Goal: Transaction & Acquisition: Book appointment/travel/reservation

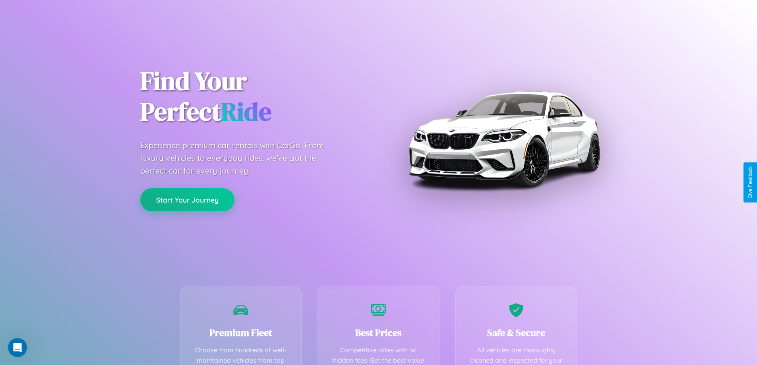
click at [187, 200] on button "Start Your Journey" at bounding box center [187, 199] width 94 height 23
click at [187, 199] on button "Start Your Journey" at bounding box center [187, 199] width 94 height 23
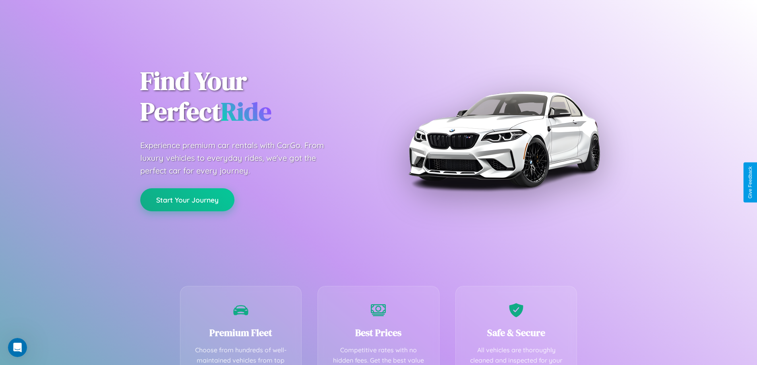
click at [187, 199] on button "Start Your Journey" at bounding box center [187, 199] width 94 height 23
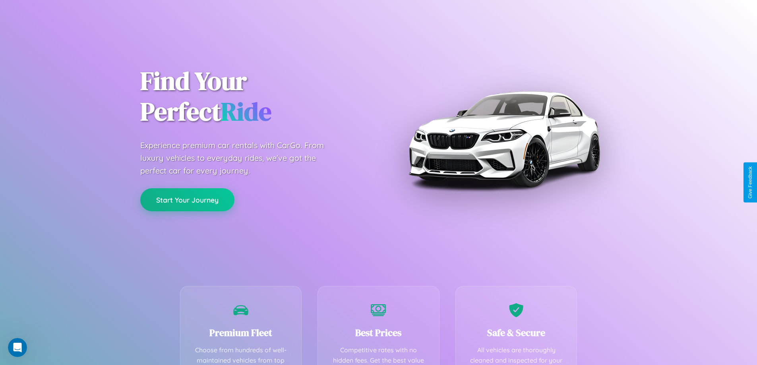
click at [187, 199] on button "Start Your Journey" at bounding box center [187, 199] width 94 height 23
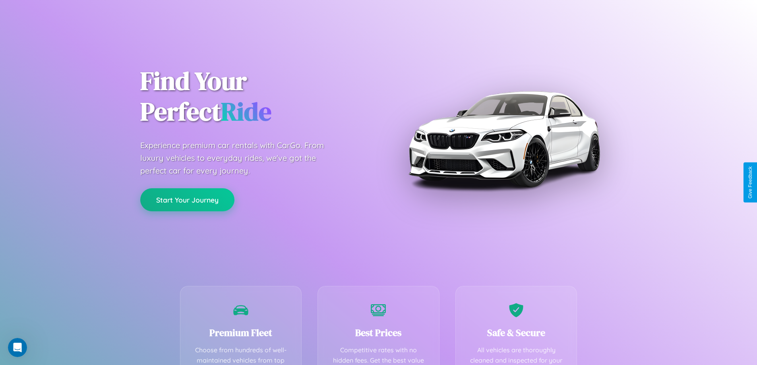
click at [187, 199] on button "Start Your Journey" at bounding box center [187, 199] width 94 height 23
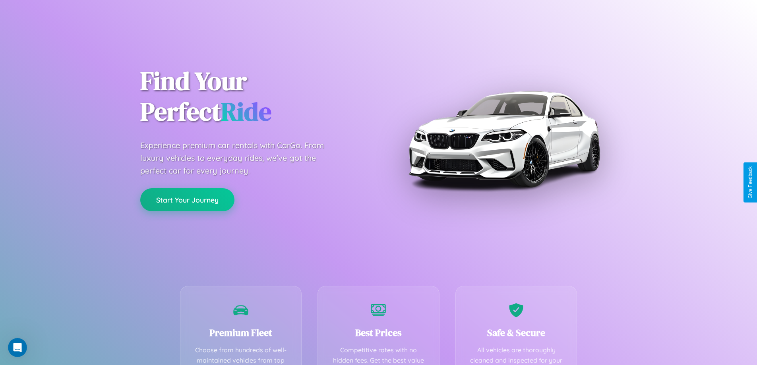
click at [187, 199] on button "Start Your Journey" at bounding box center [187, 199] width 94 height 23
